Goal: Information Seeking & Learning: Check status

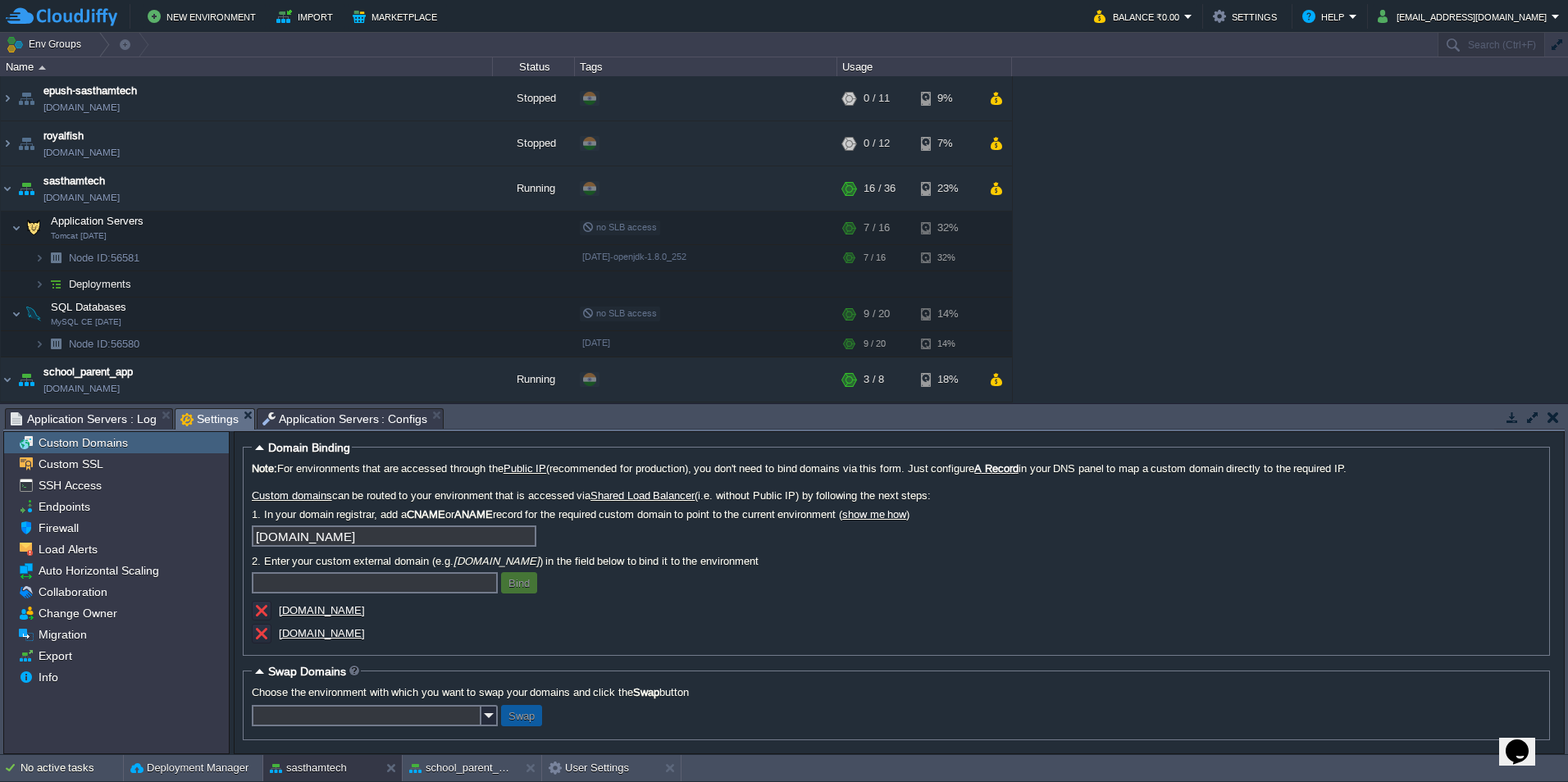
click at [118, 421] on span "Application Servers : Log" at bounding box center [83, 419] width 146 height 20
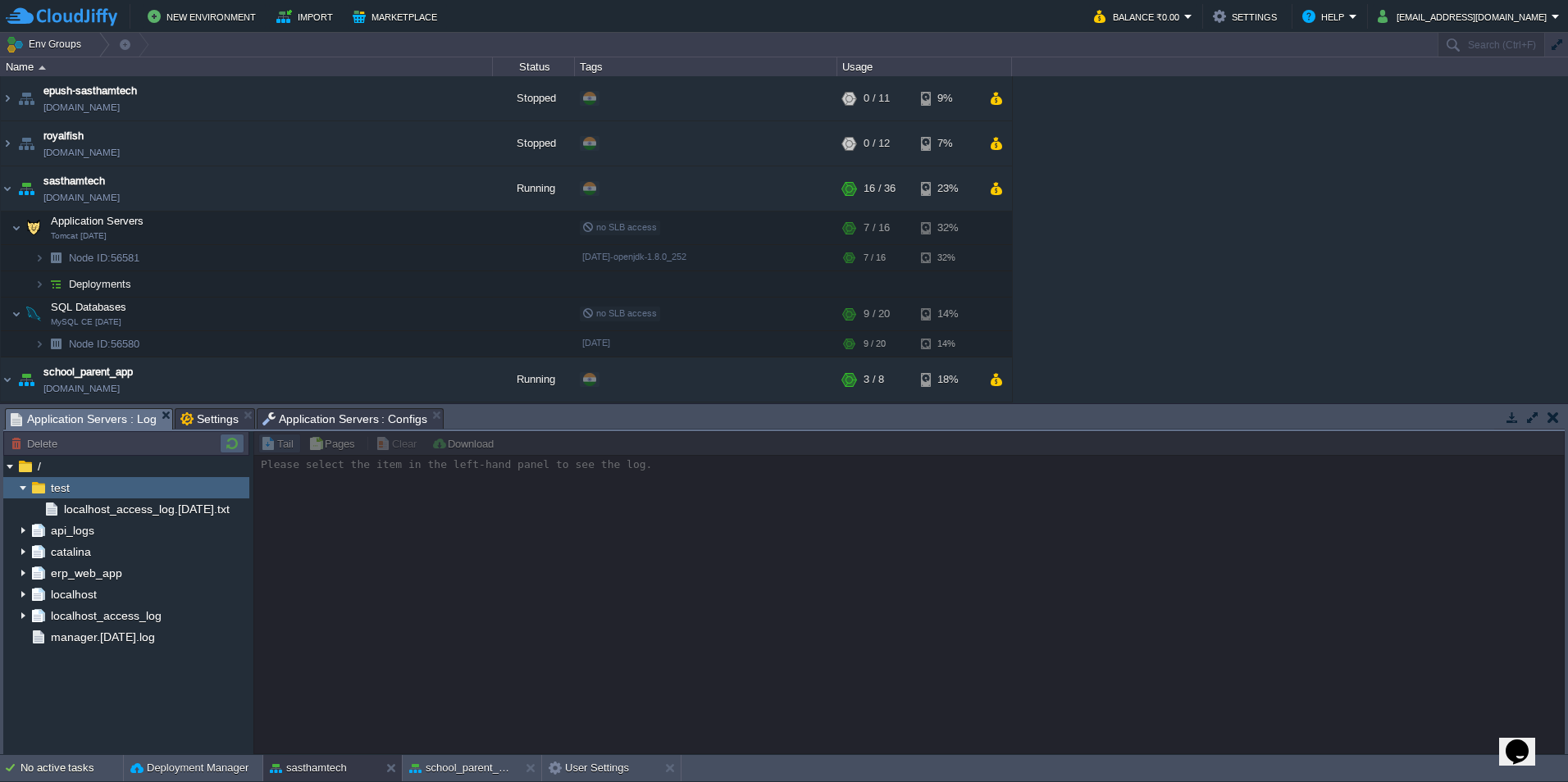
click at [228, 444] on button "button" at bounding box center [232, 444] width 20 height 15
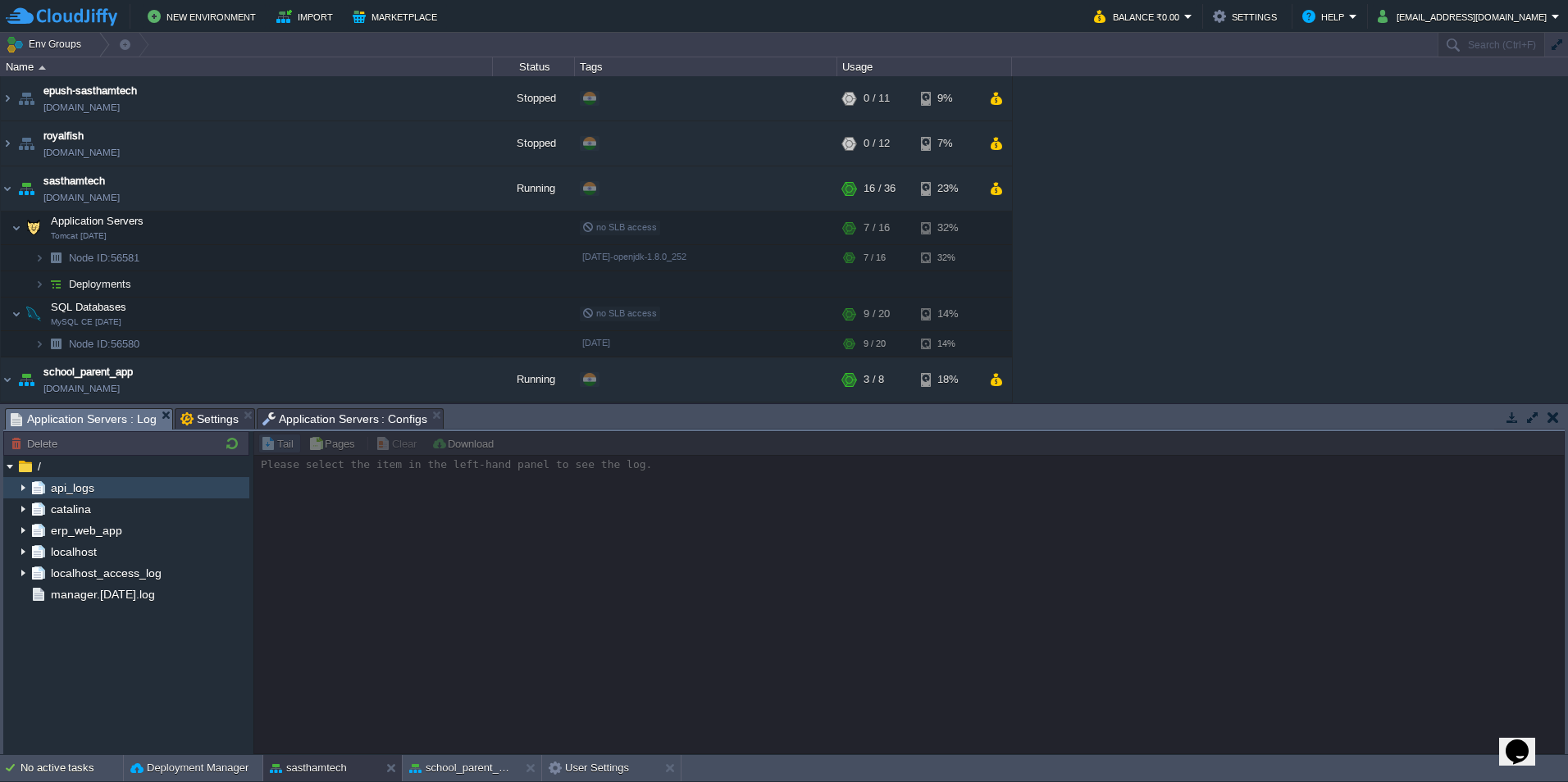
click at [21, 491] on img at bounding box center [23, 488] width 13 height 21
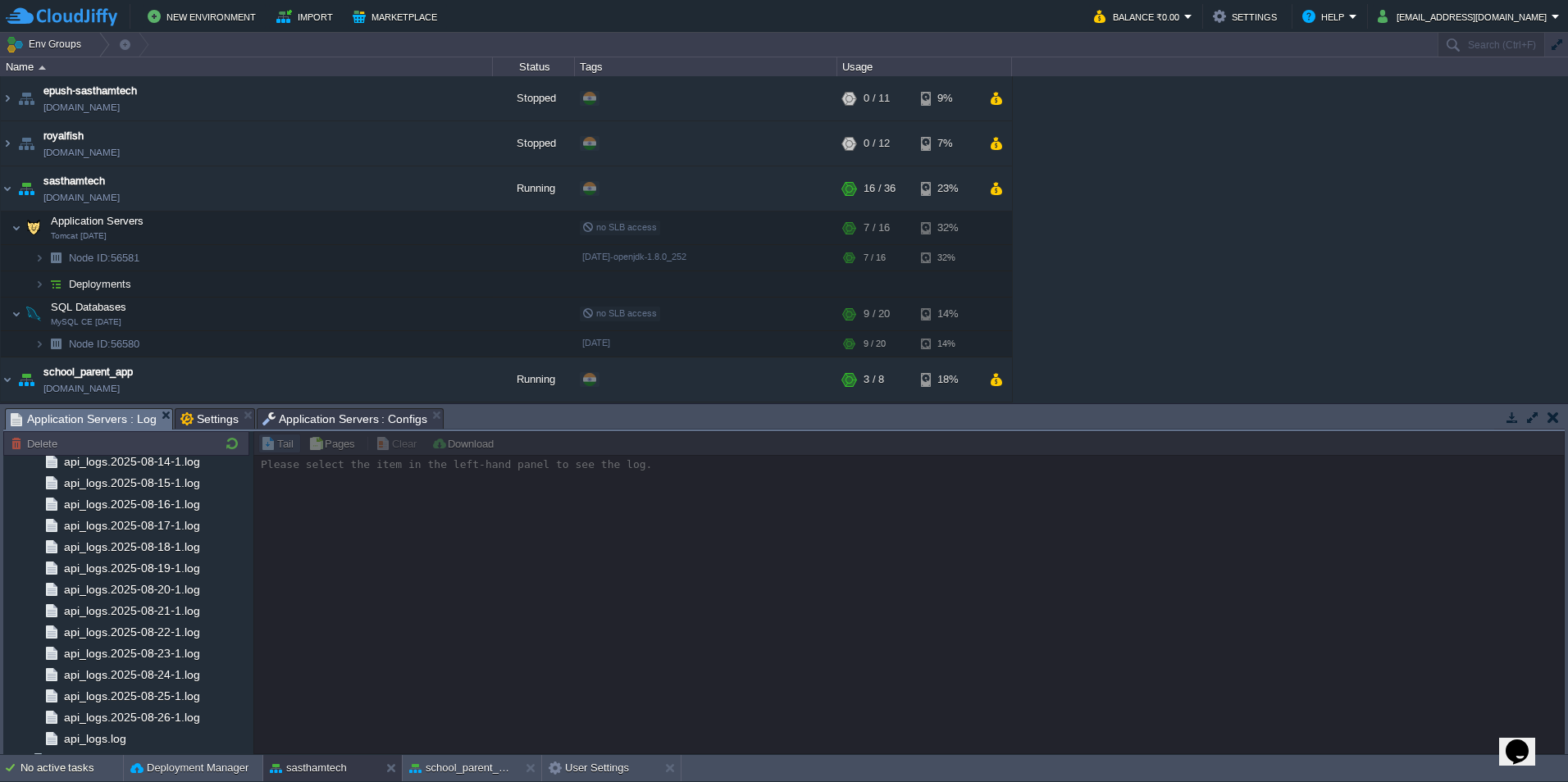
scroll to position [1792, 0]
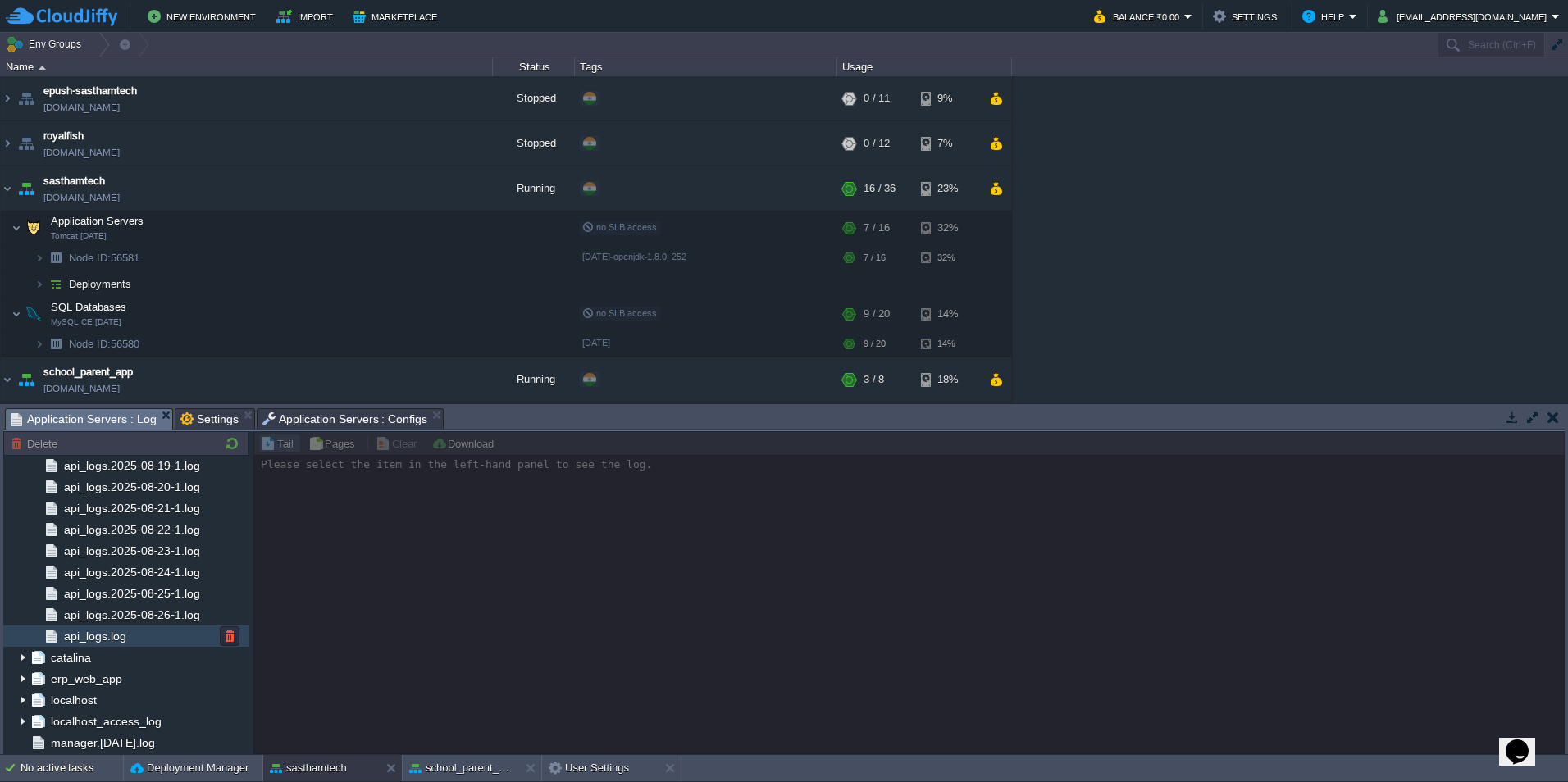
click at [95, 640] on span "api_logs.log" at bounding box center [95, 636] width 68 height 15
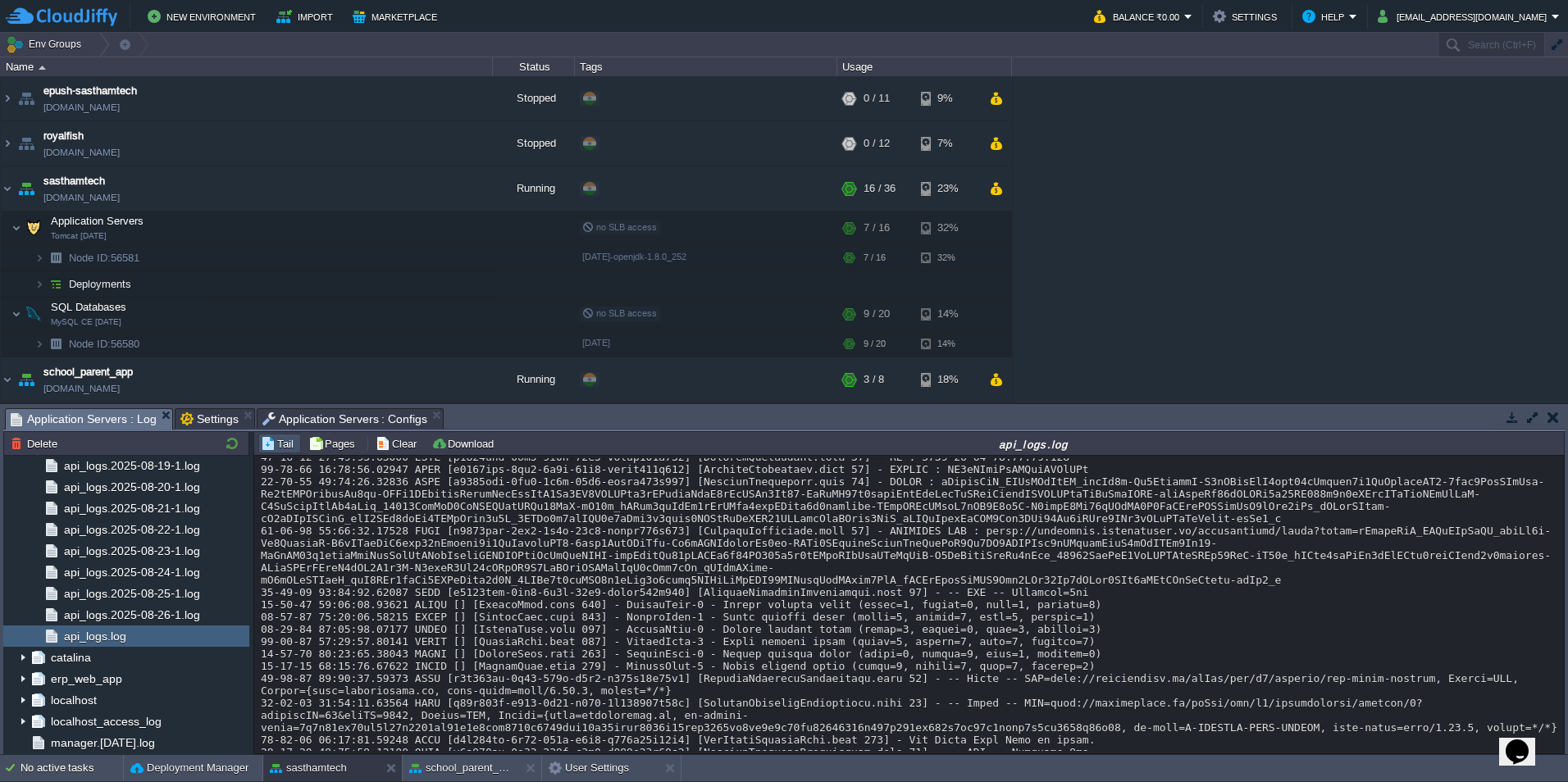
scroll to position [14839, 0]
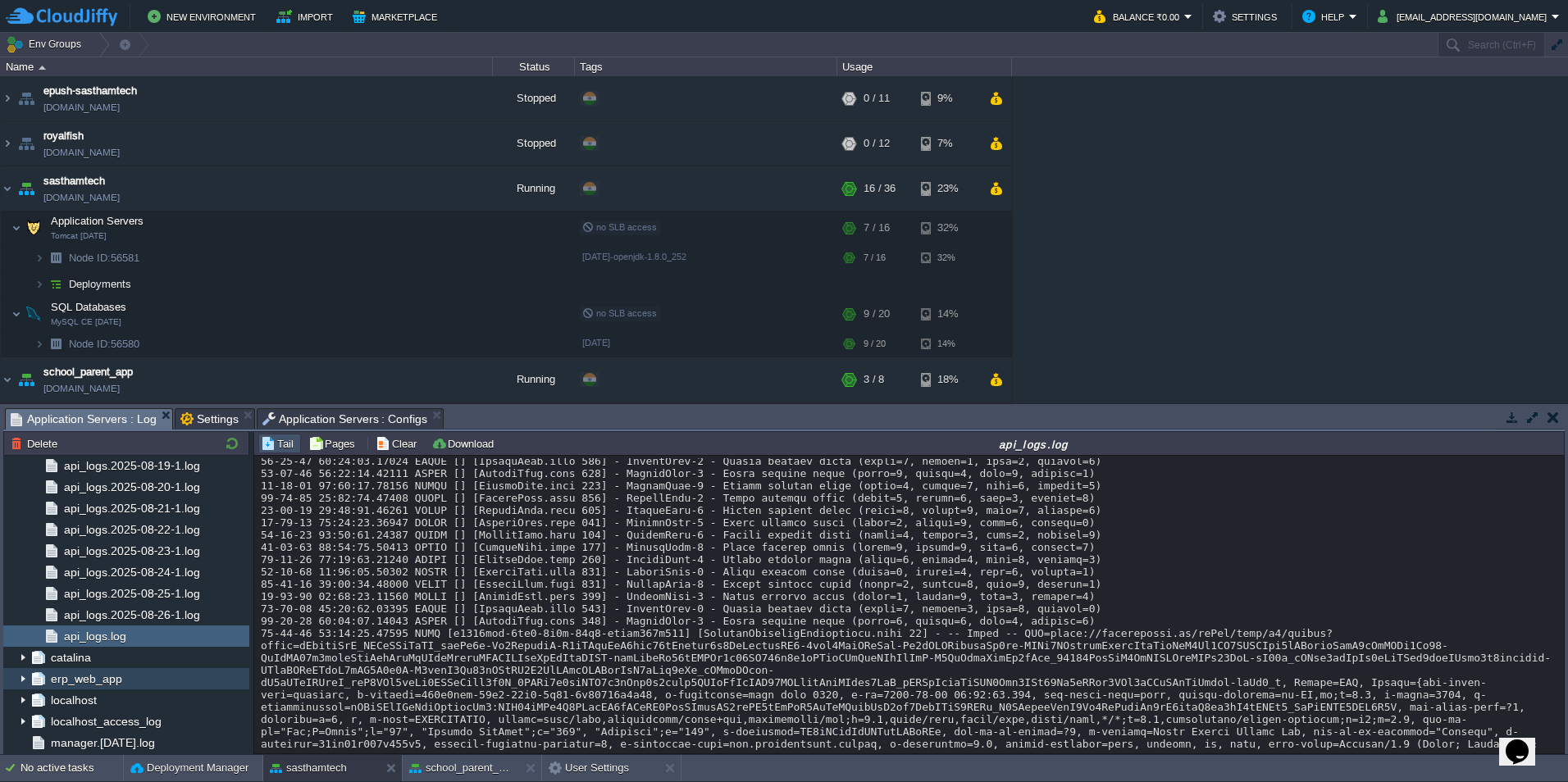
click at [26, 681] on img at bounding box center [23, 679] width 13 height 21
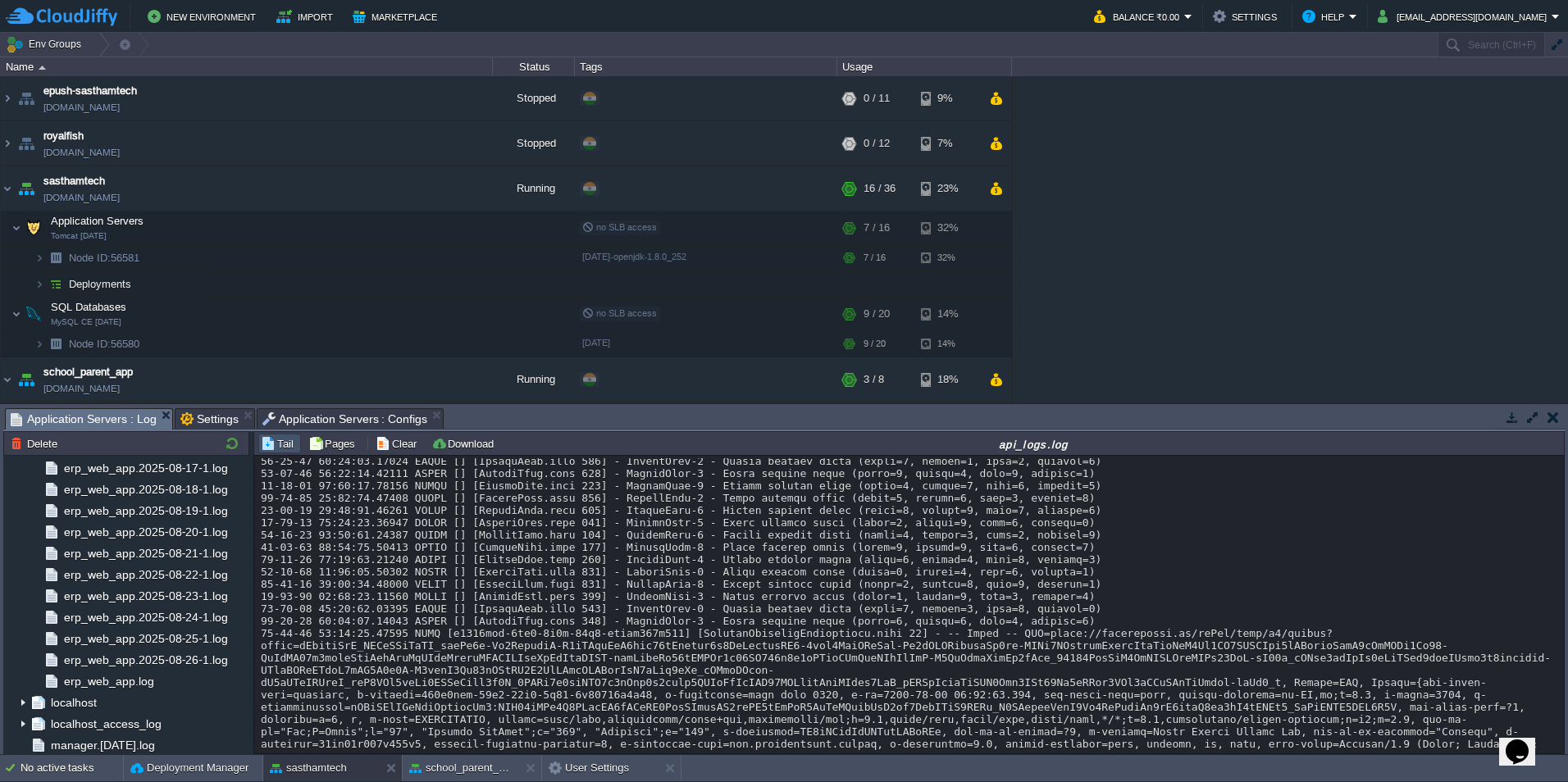
scroll to position [3861, 0]
click at [109, 682] on span "erp_web_app.log" at bounding box center [109, 679] width 96 height 15
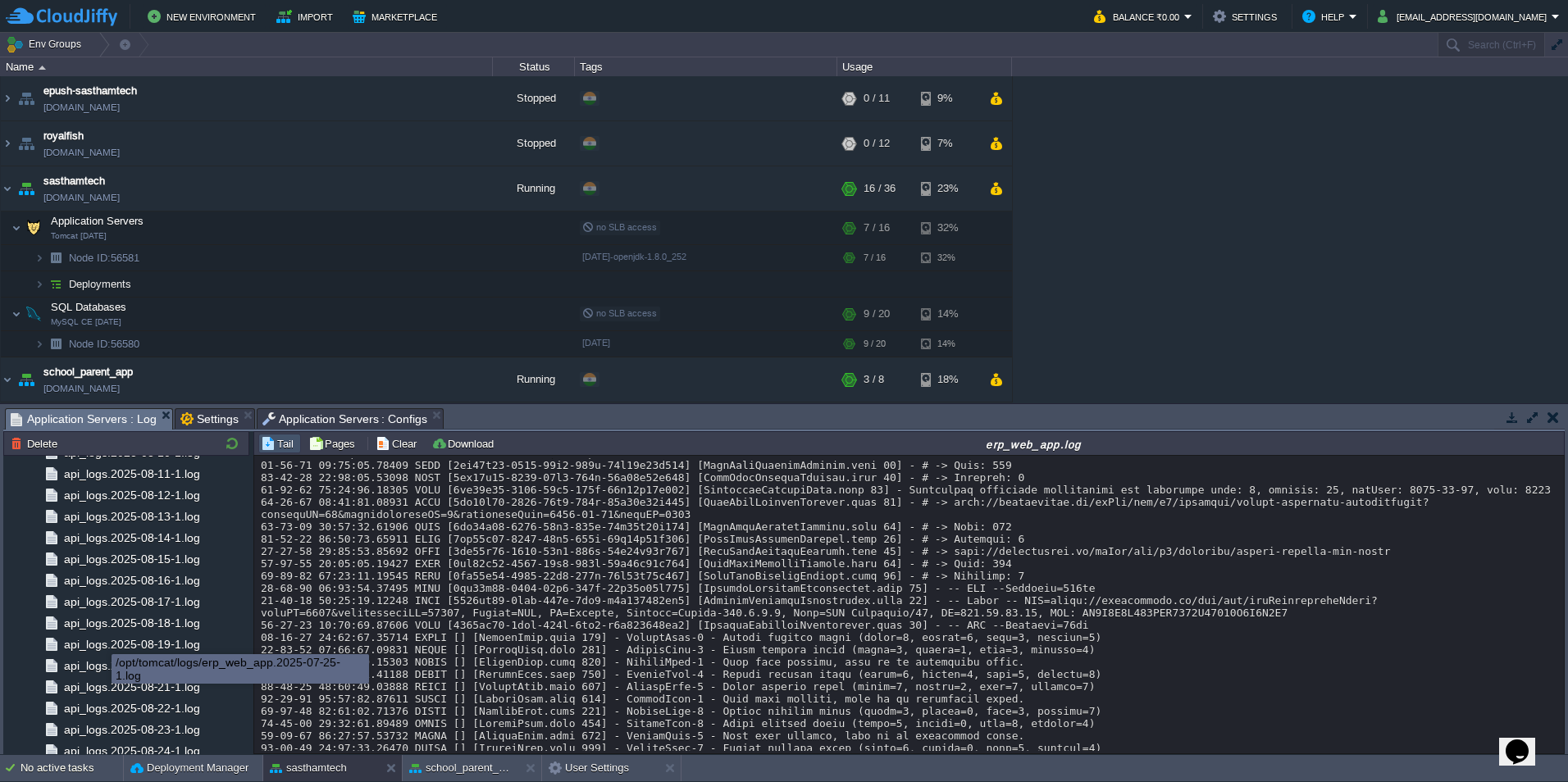
scroll to position [1728, 0]
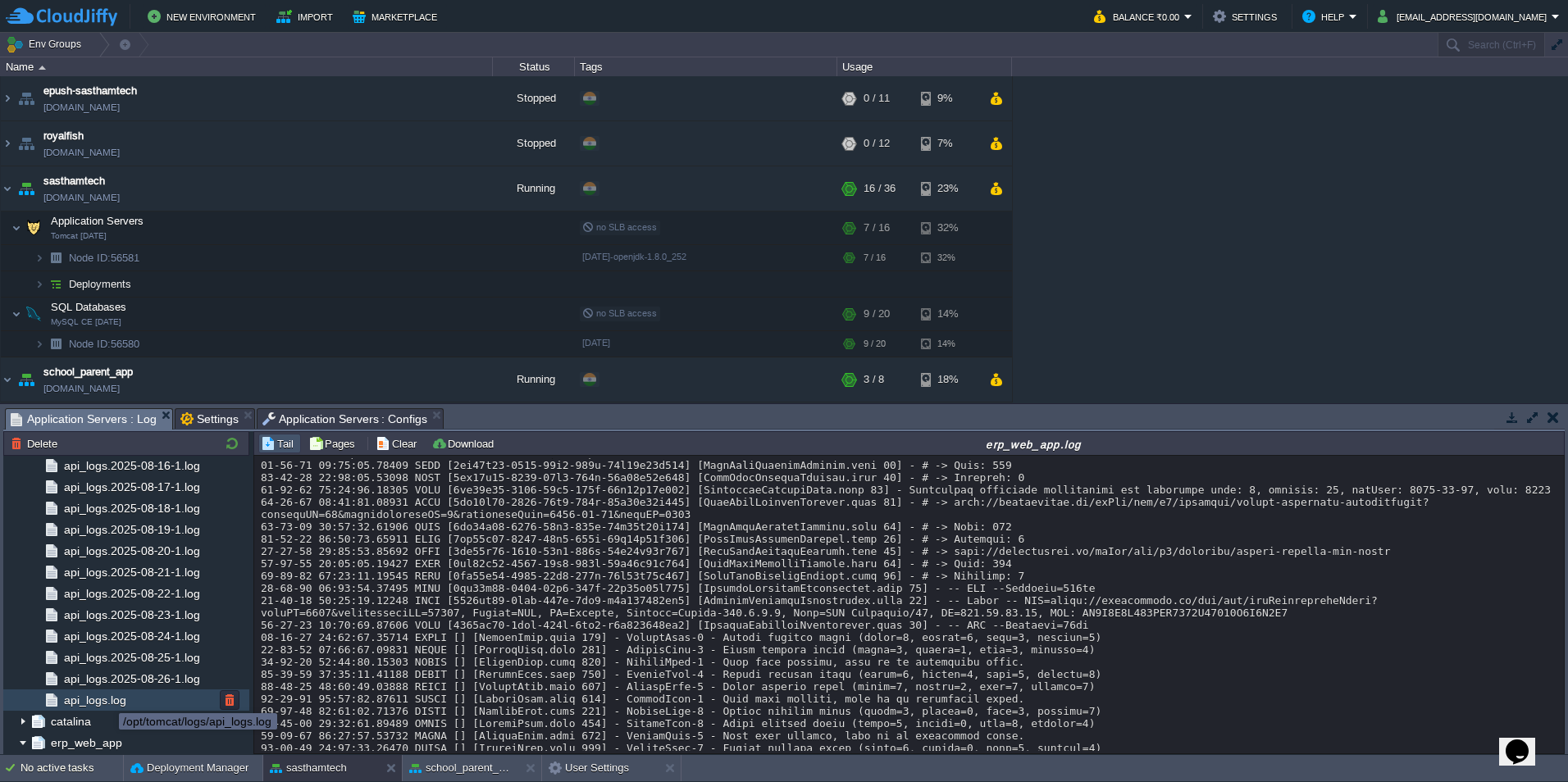
click at [107, 699] on span "api_logs.log" at bounding box center [95, 701] width 68 height 15
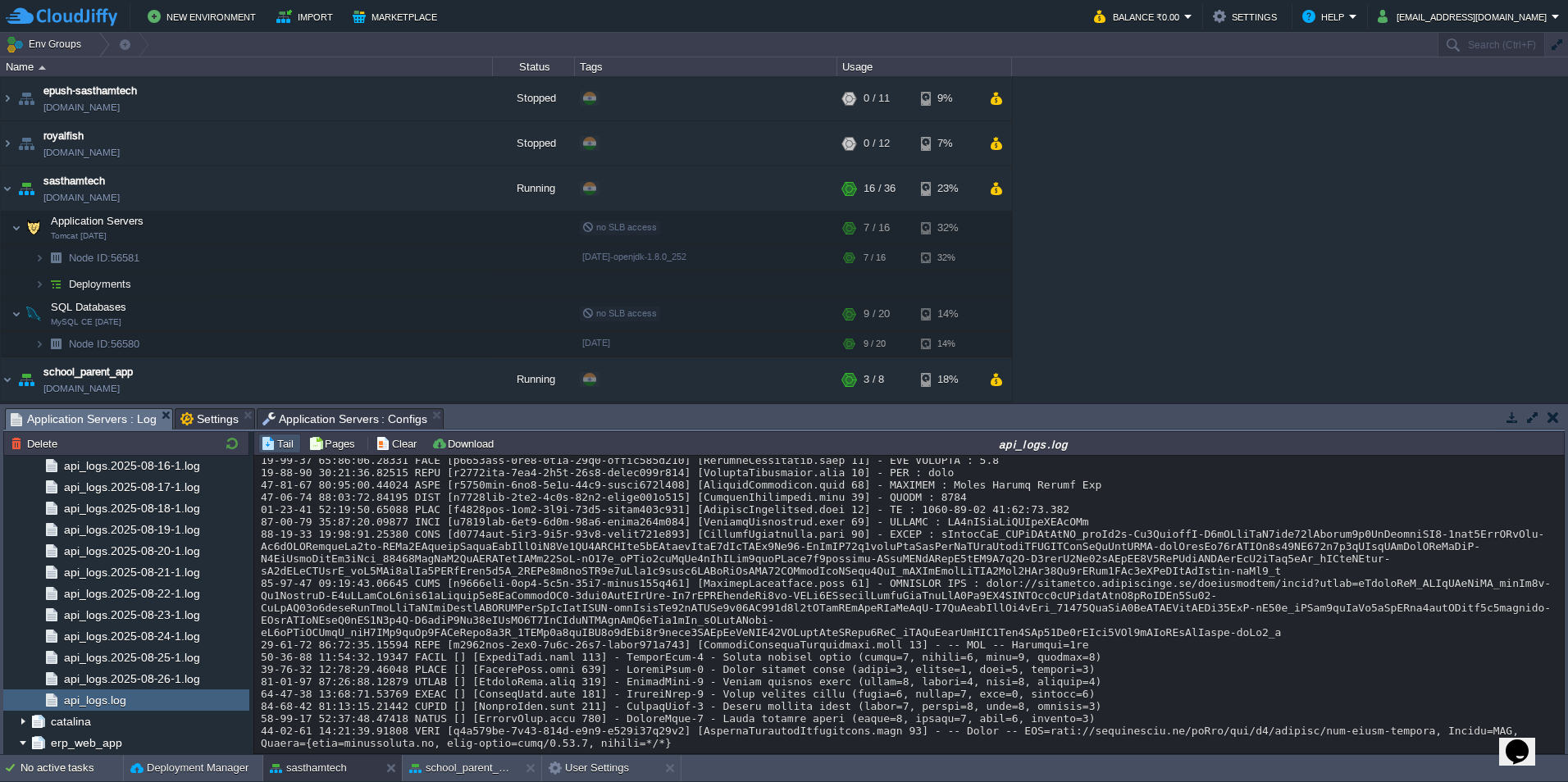
scroll to position [15085, 0]
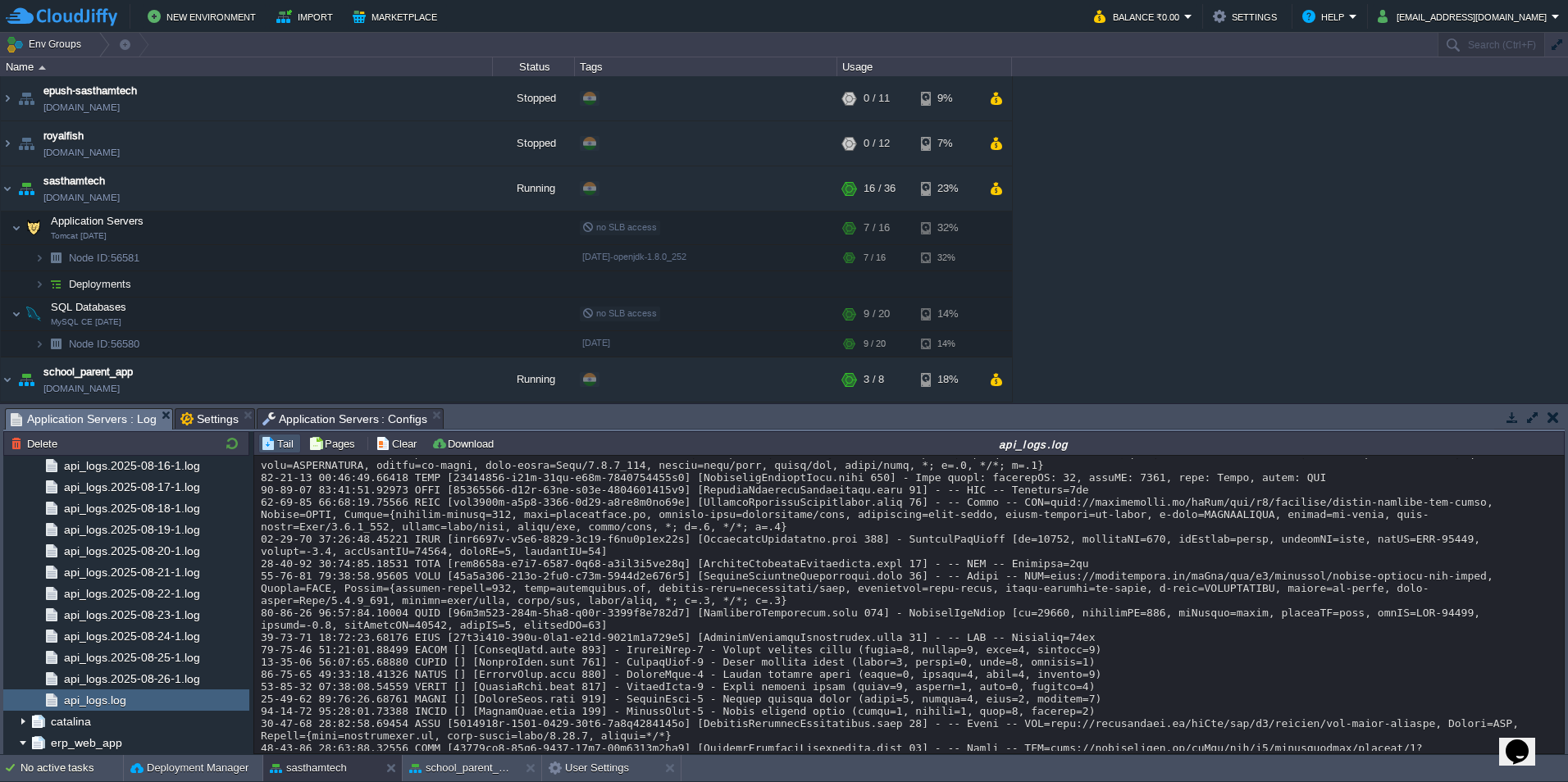
scroll to position [16373, 0]
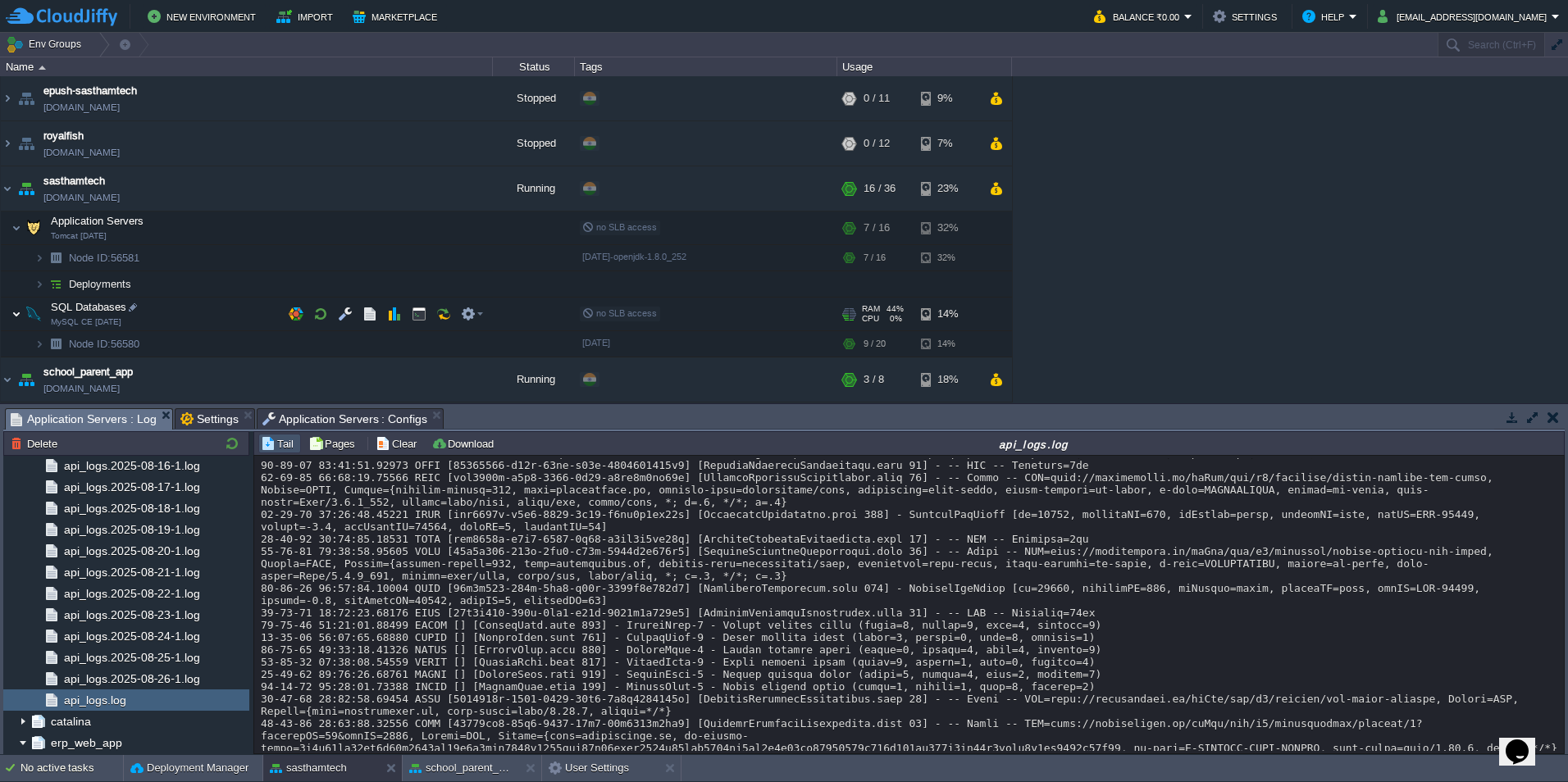
drag, startPoint x: 21, startPoint y: 314, endPoint x: 25, endPoint y: 276, distance: 38.2
click at [21, 314] on img at bounding box center [16, 314] width 10 height 33
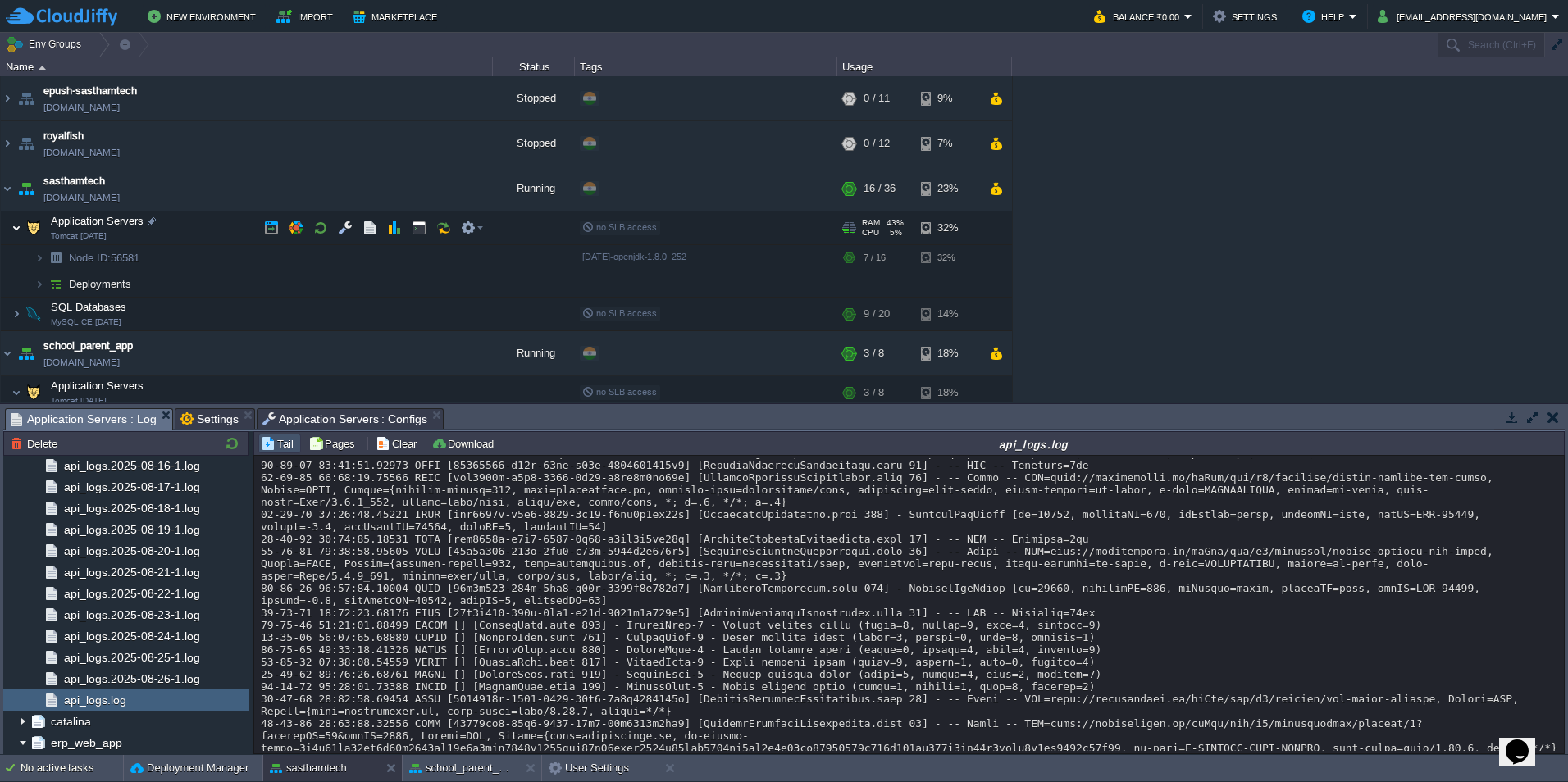
click at [17, 225] on img at bounding box center [16, 228] width 10 height 33
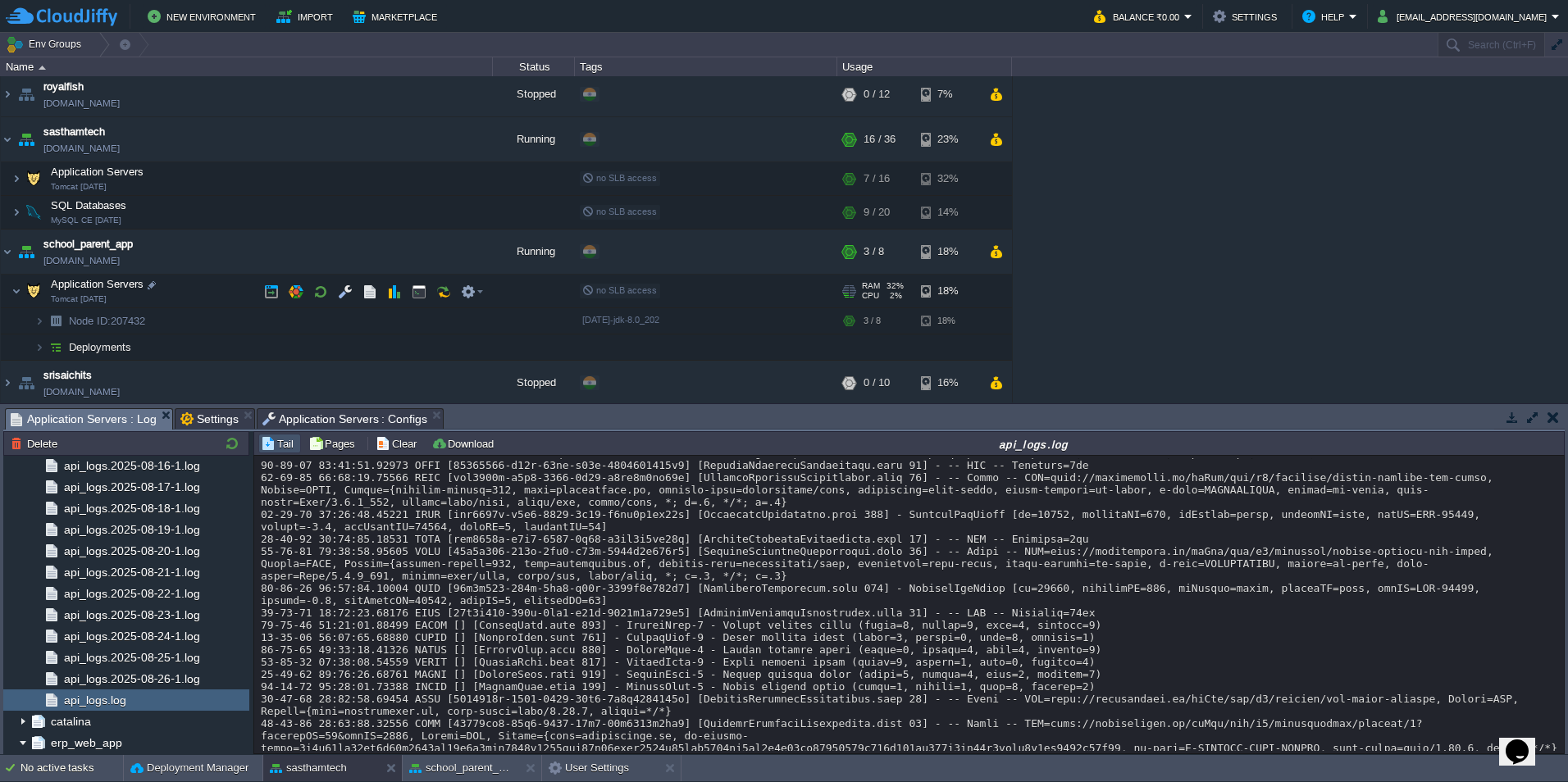
scroll to position [53, 0]
click at [1073, 308] on div "epush-sasthamtech [DOMAIN_NAME] Stopped + Add to Env Group RAM 0% CPU 0% 0 / 11…" at bounding box center [784, 240] width 1568 height 327
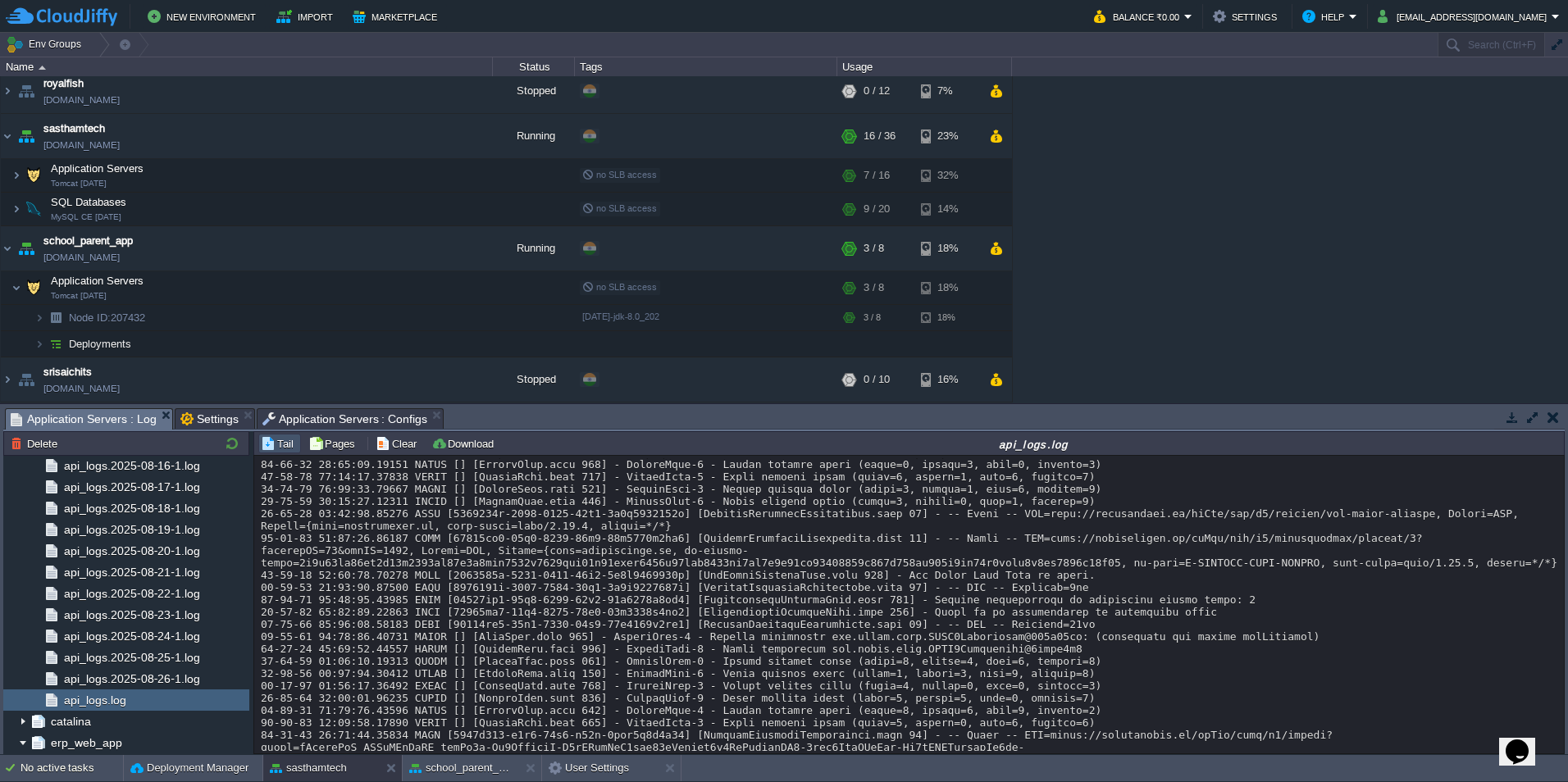
scroll to position [16533, 0]
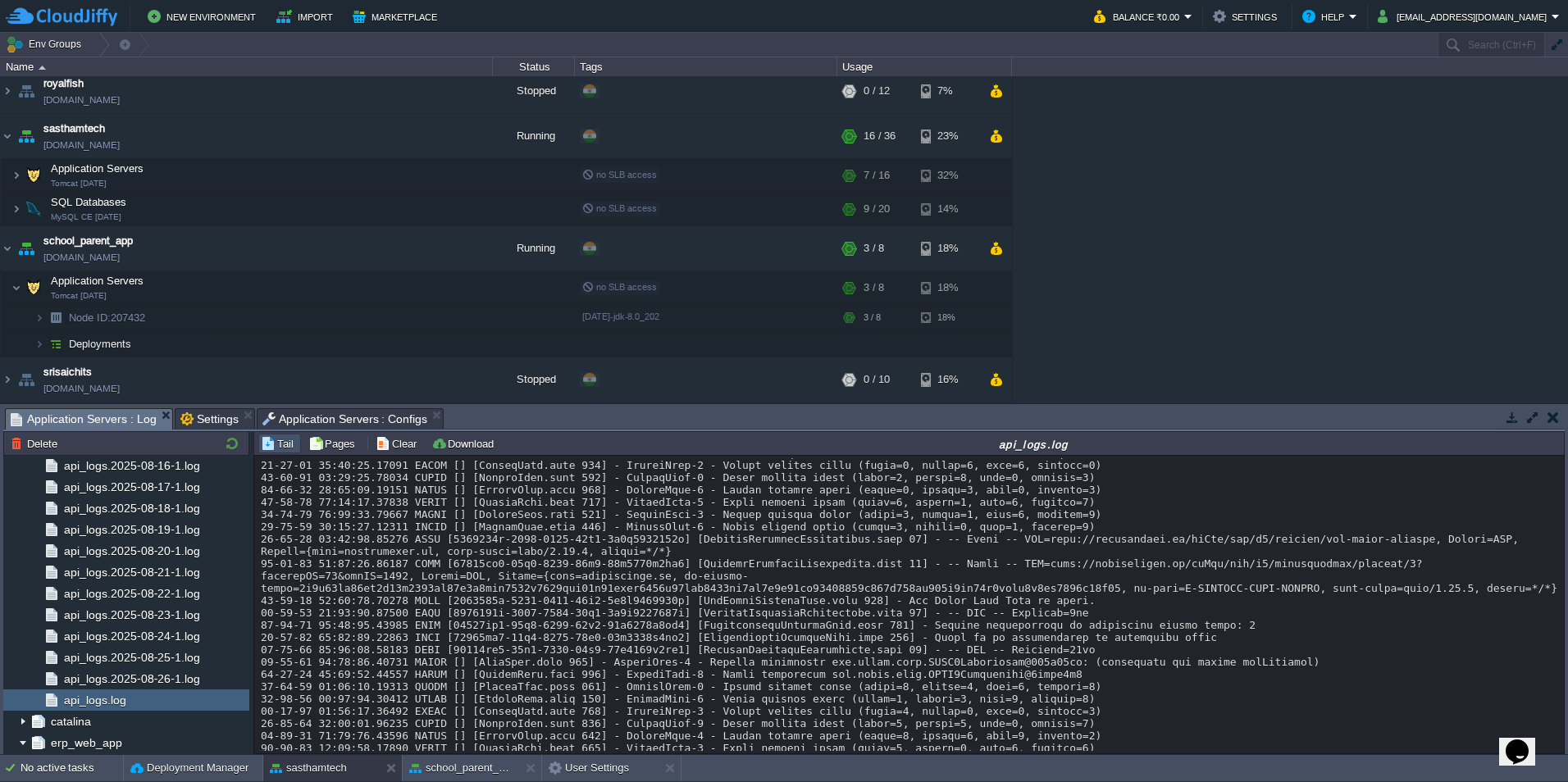
drag, startPoint x: 892, startPoint y: 597, endPoint x: 1455, endPoint y: 607, distance: 563.1
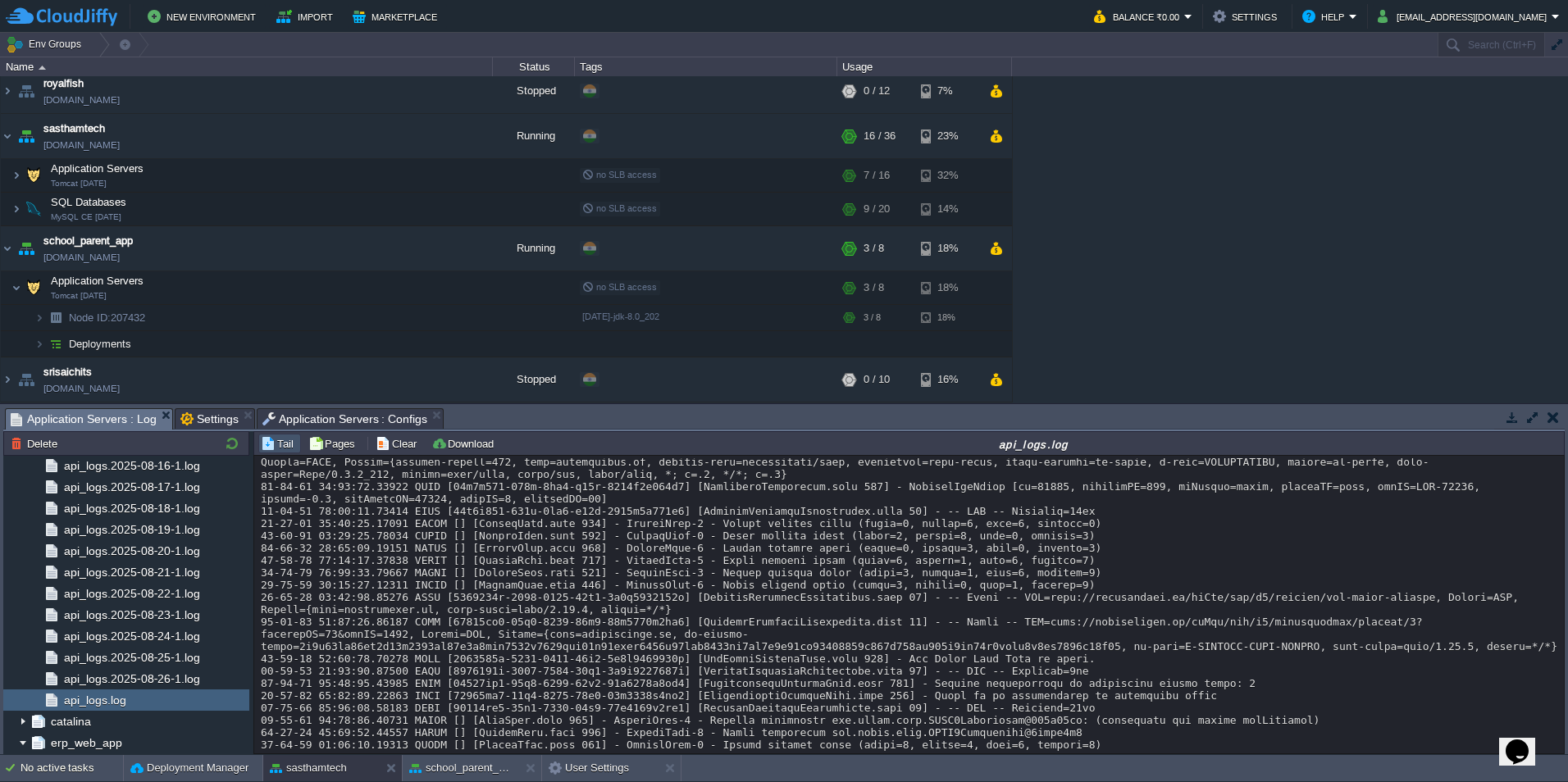
scroll to position [16369, 0]
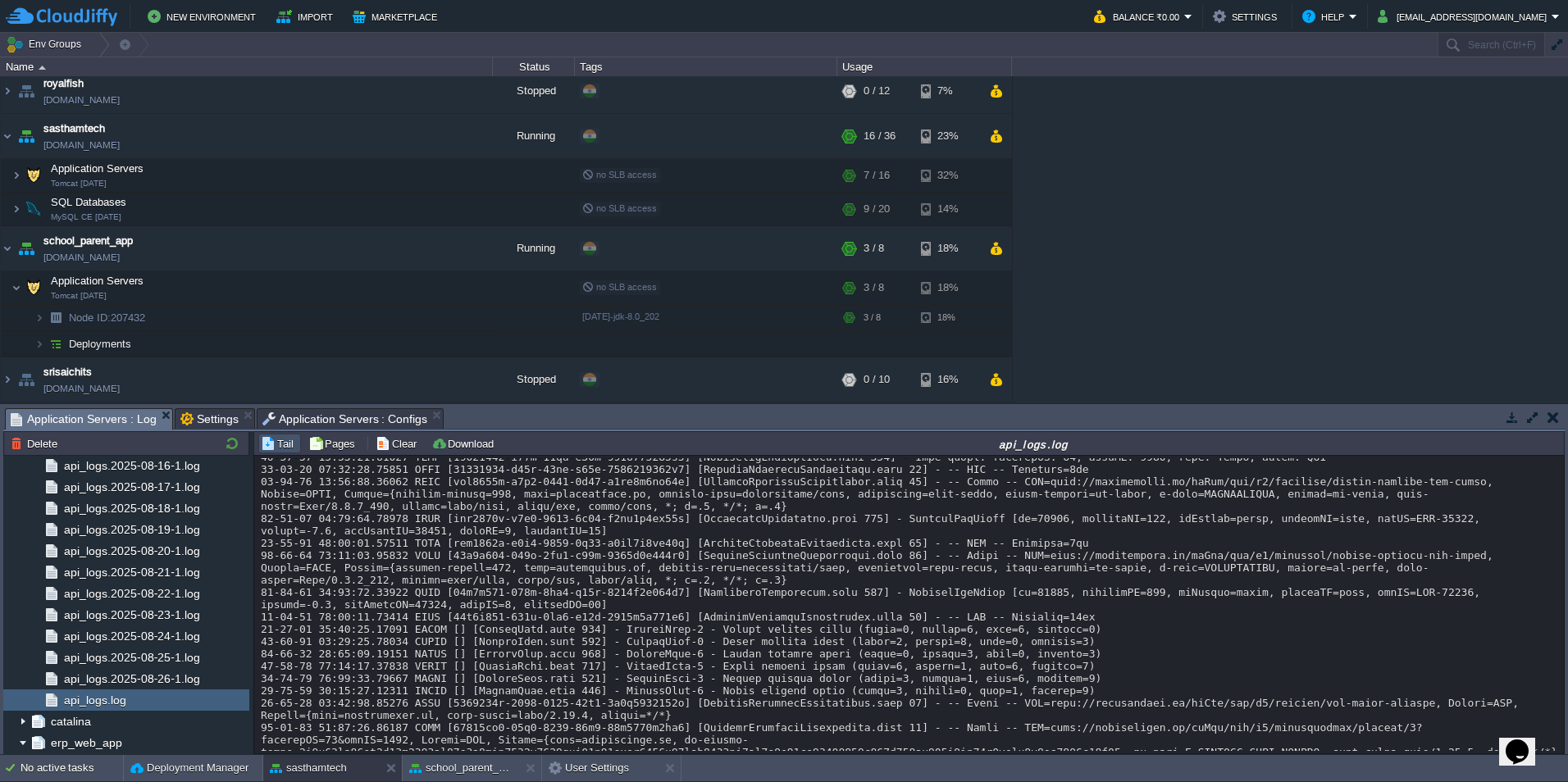
drag, startPoint x: 1375, startPoint y: 545, endPoint x: 1438, endPoint y: 542, distance: 63.1
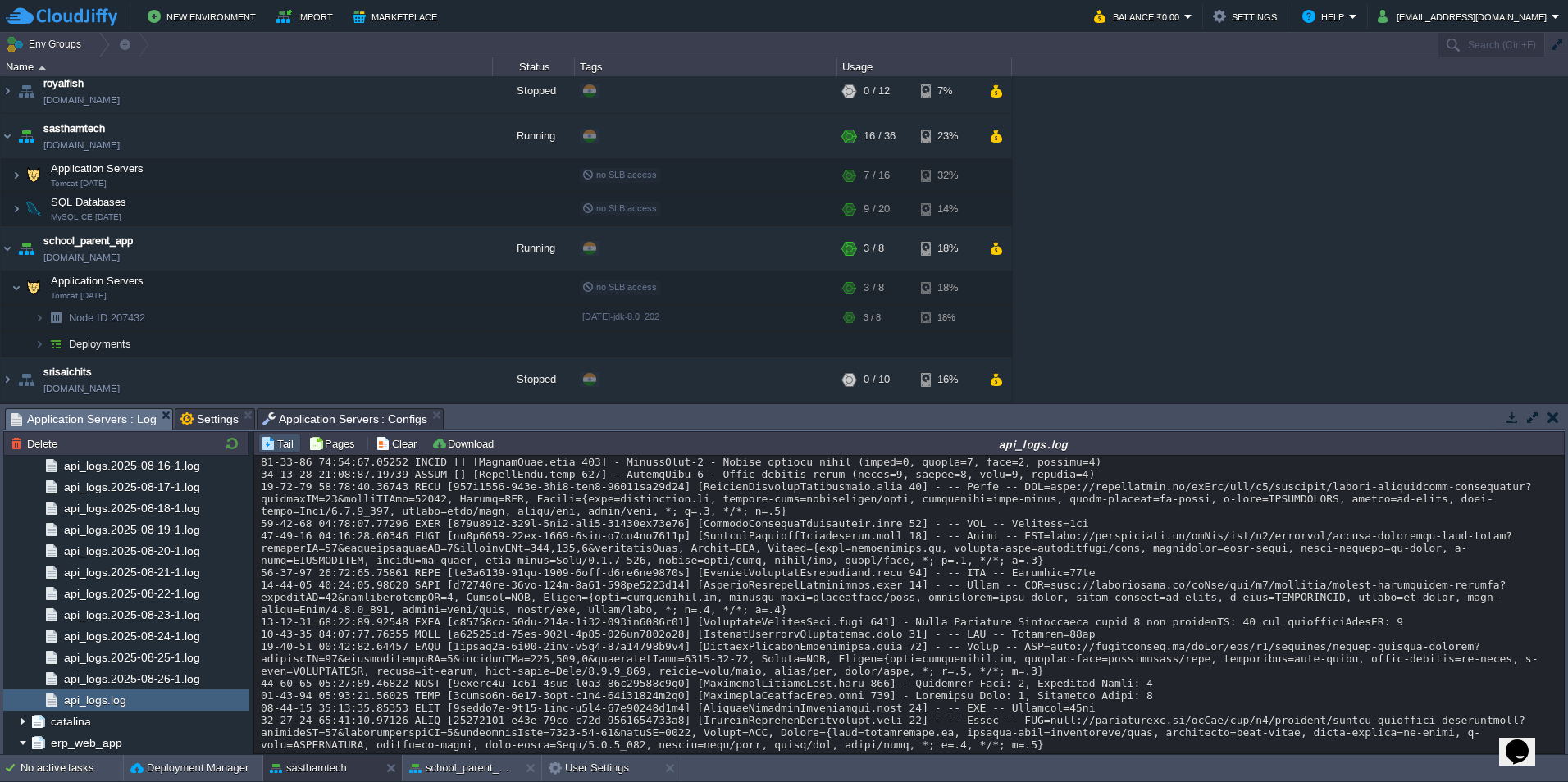
scroll to position [16041, 0]
